Goal: Task Accomplishment & Management: Manage account settings

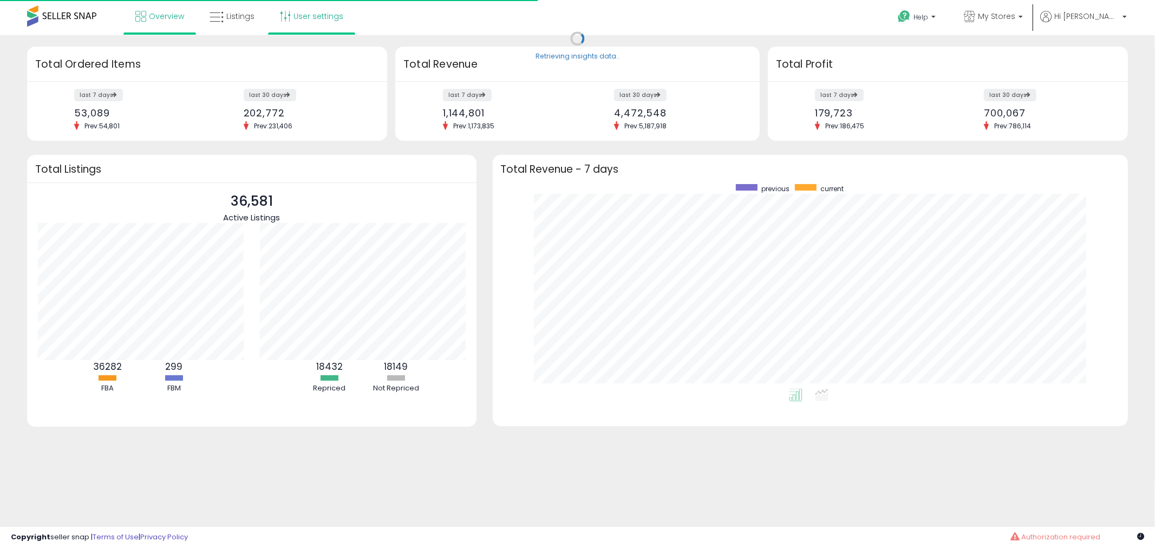
scroll to position [204, 614]
click at [299, 15] on link "User settings" at bounding box center [312, 16] width 80 height 32
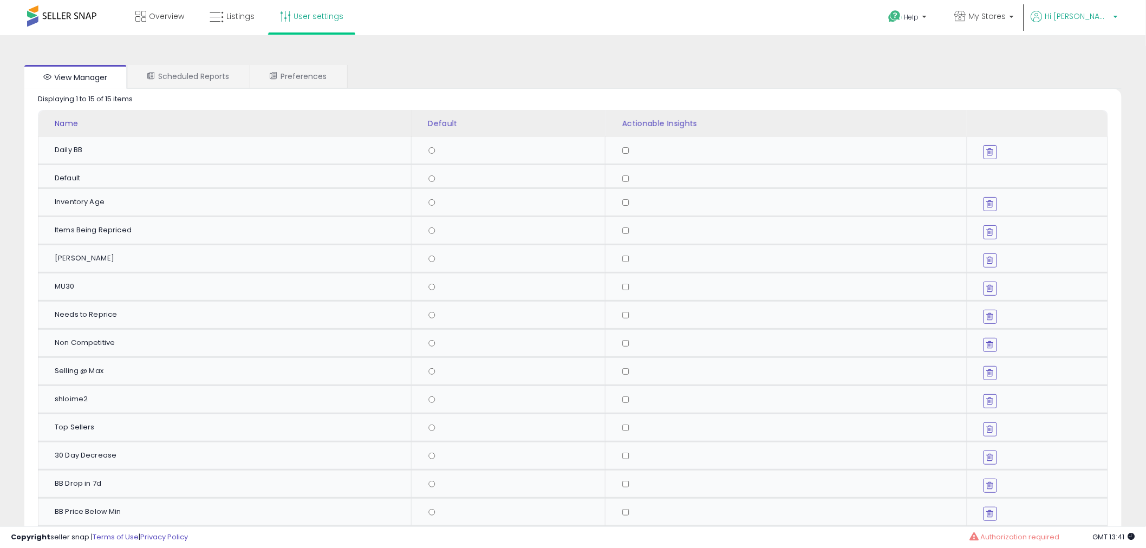
click at [1117, 19] on b at bounding box center [1115, 20] width 4 height 8
click at [1093, 57] on link "Account" at bounding box center [1093, 58] width 29 height 10
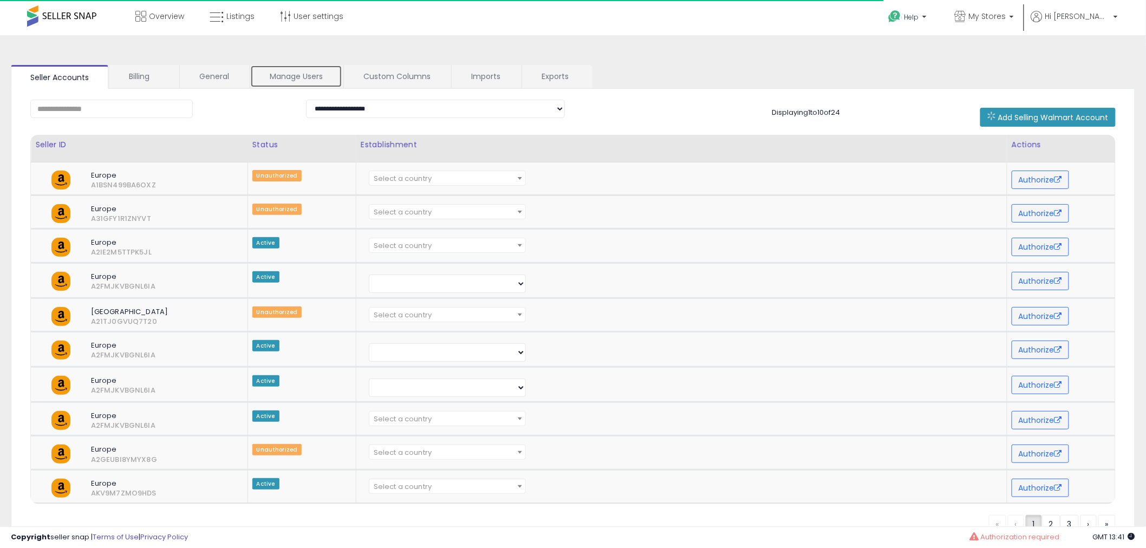
click at [295, 76] on link "Manage Users" at bounding box center [296, 76] width 92 height 23
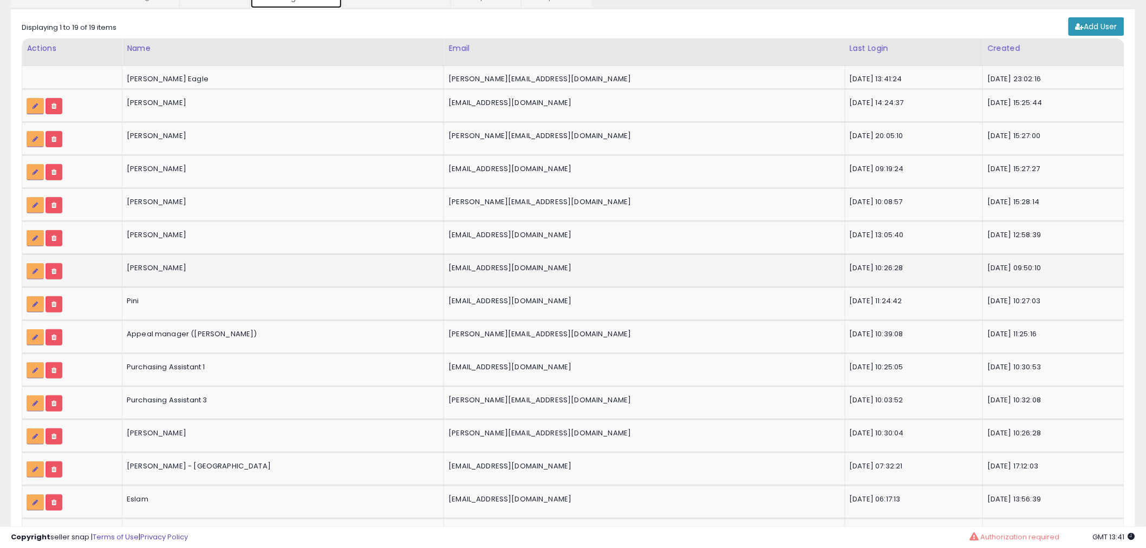
scroll to position [79, 0]
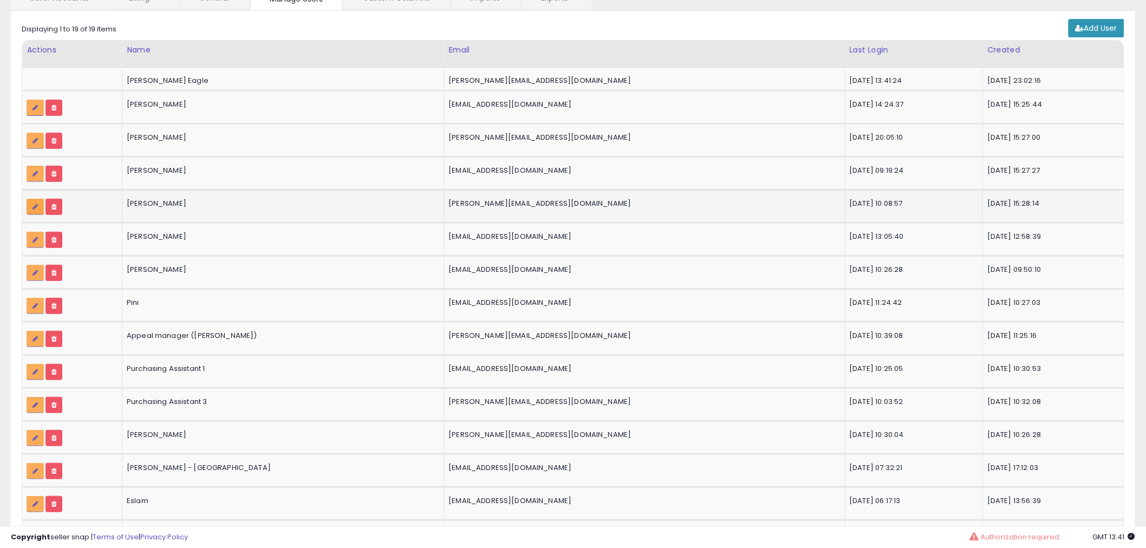
click at [34, 205] on icon at bounding box center [34, 207] width 5 height 6
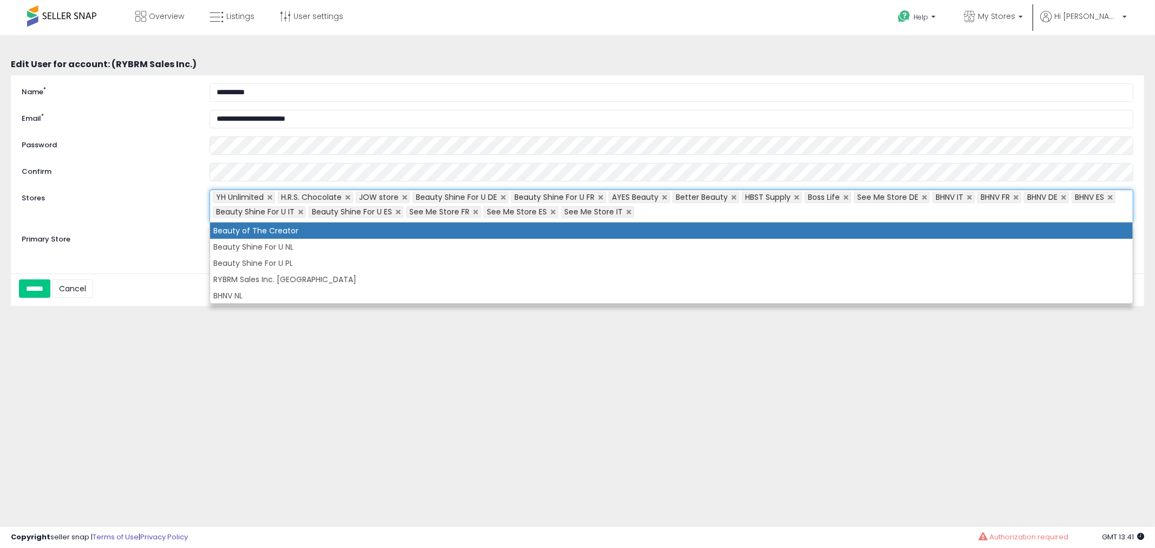
click at [658, 217] on ul "YH Unlimited H.R.S. Chocolate JOW store Beauty Shine For U DE Beauty Shine For …" at bounding box center [672, 206] width 924 height 33
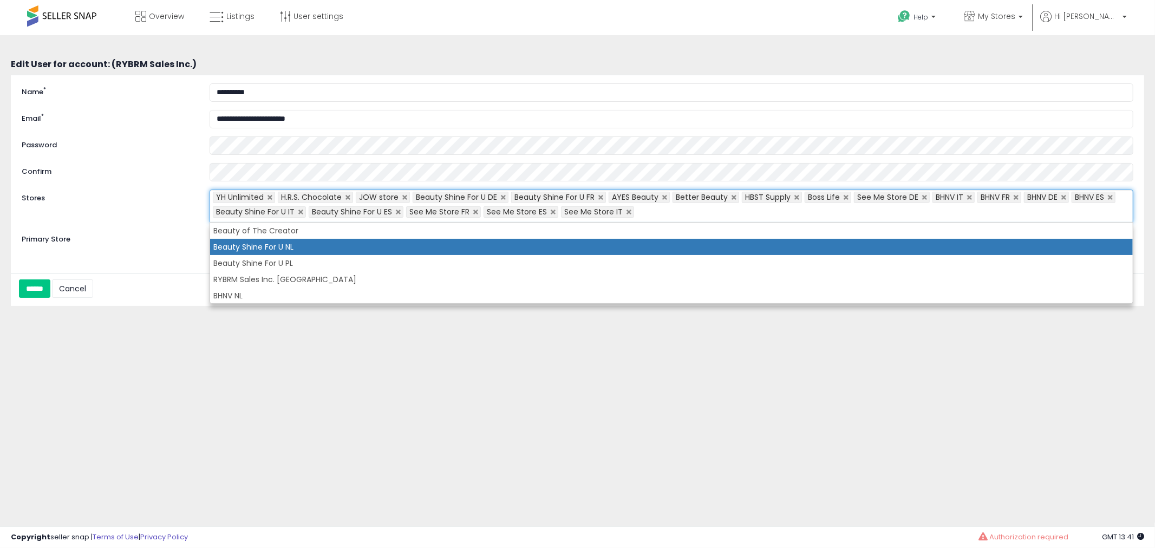
click at [299, 246] on li "Beauty Shine For U NL" at bounding box center [671, 247] width 923 height 16
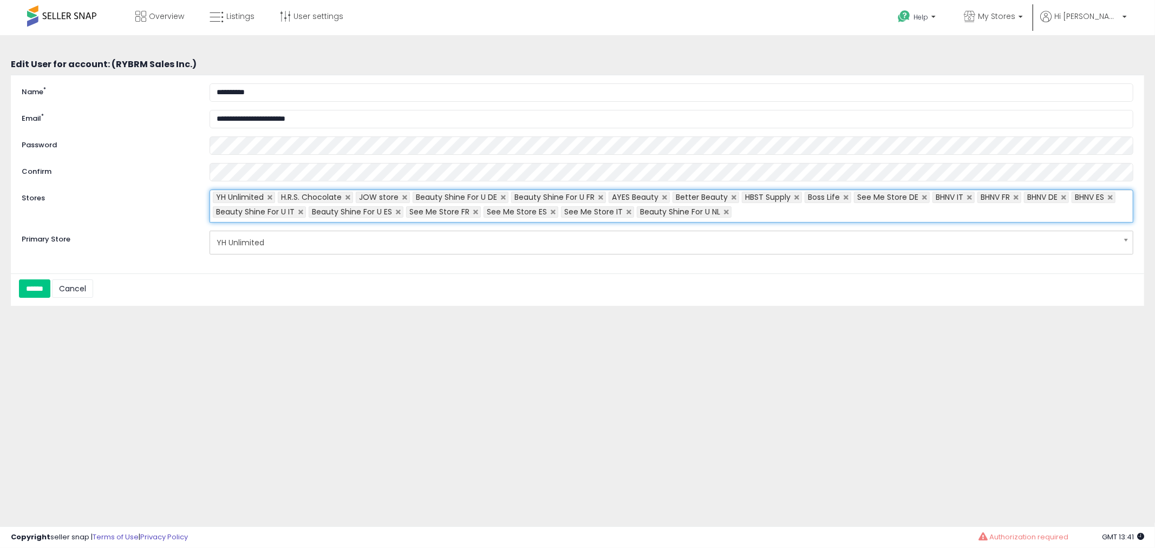
click at [742, 212] on input "text" at bounding box center [741, 213] width 18 height 17
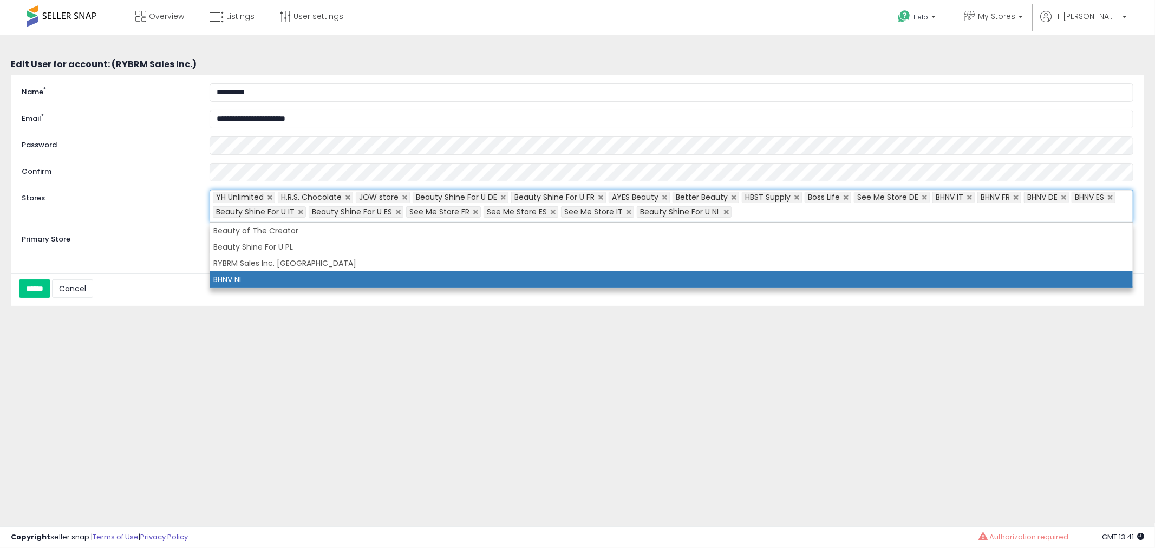
click at [317, 278] on li "BHNV NL" at bounding box center [671, 279] width 923 height 16
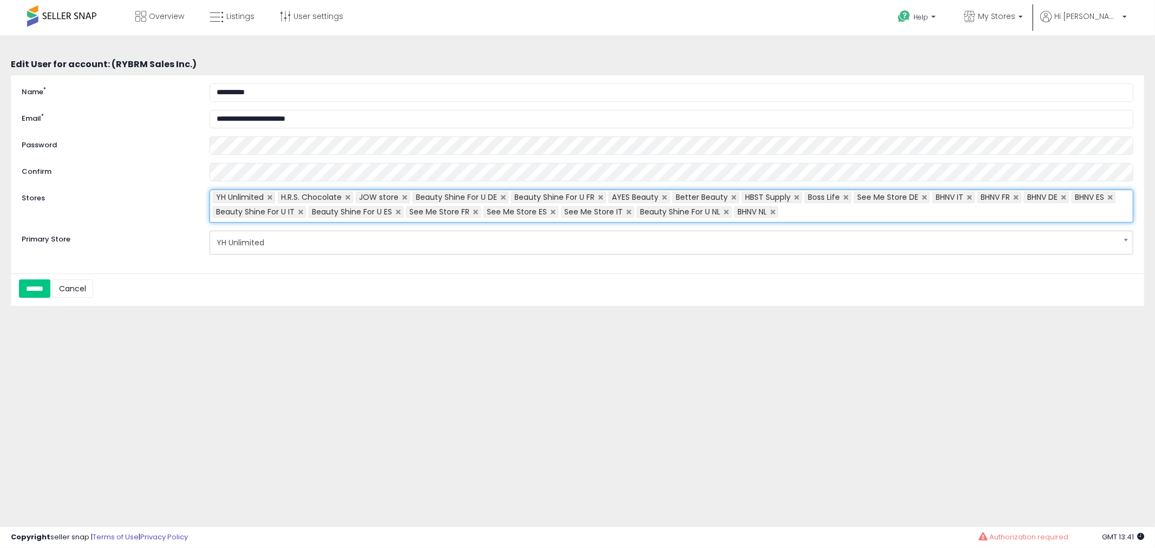
click at [804, 213] on ul "YH Unlimited H.R.S. Chocolate JOW store Beauty Shine For U DE Beauty Shine For …" at bounding box center [672, 206] width 924 height 33
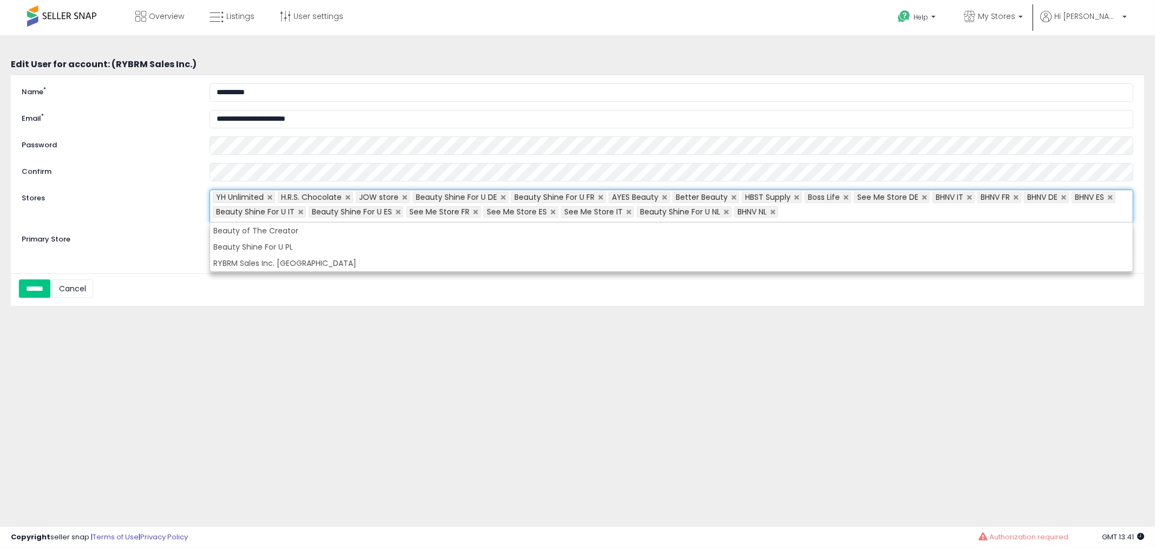
click at [260, 343] on div "**********" at bounding box center [577, 270] width 1144 height 449
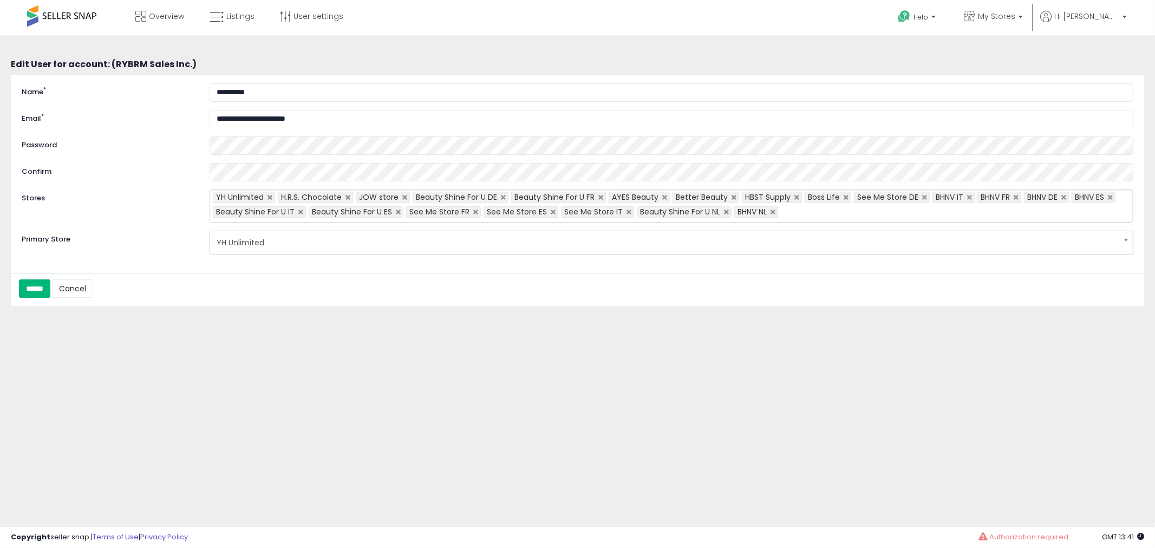
click at [47, 290] on input "******" at bounding box center [34, 288] width 31 height 18
